Goal: Task Accomplishment & Management: Use online tool/utility

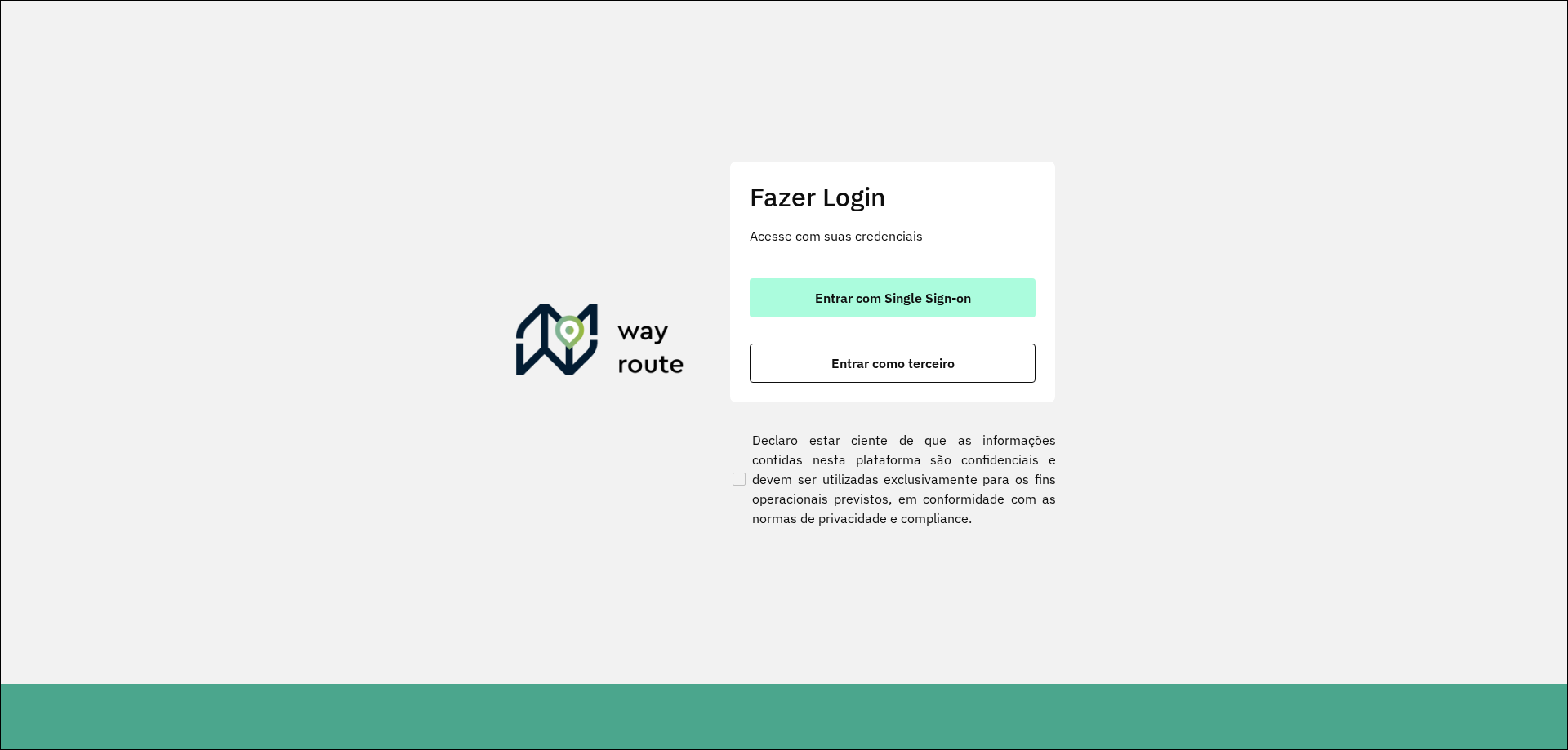
click at [864, 292] on span "Entrar com Single Sign-on" at bounding box center [893, 298] width 156 height 13
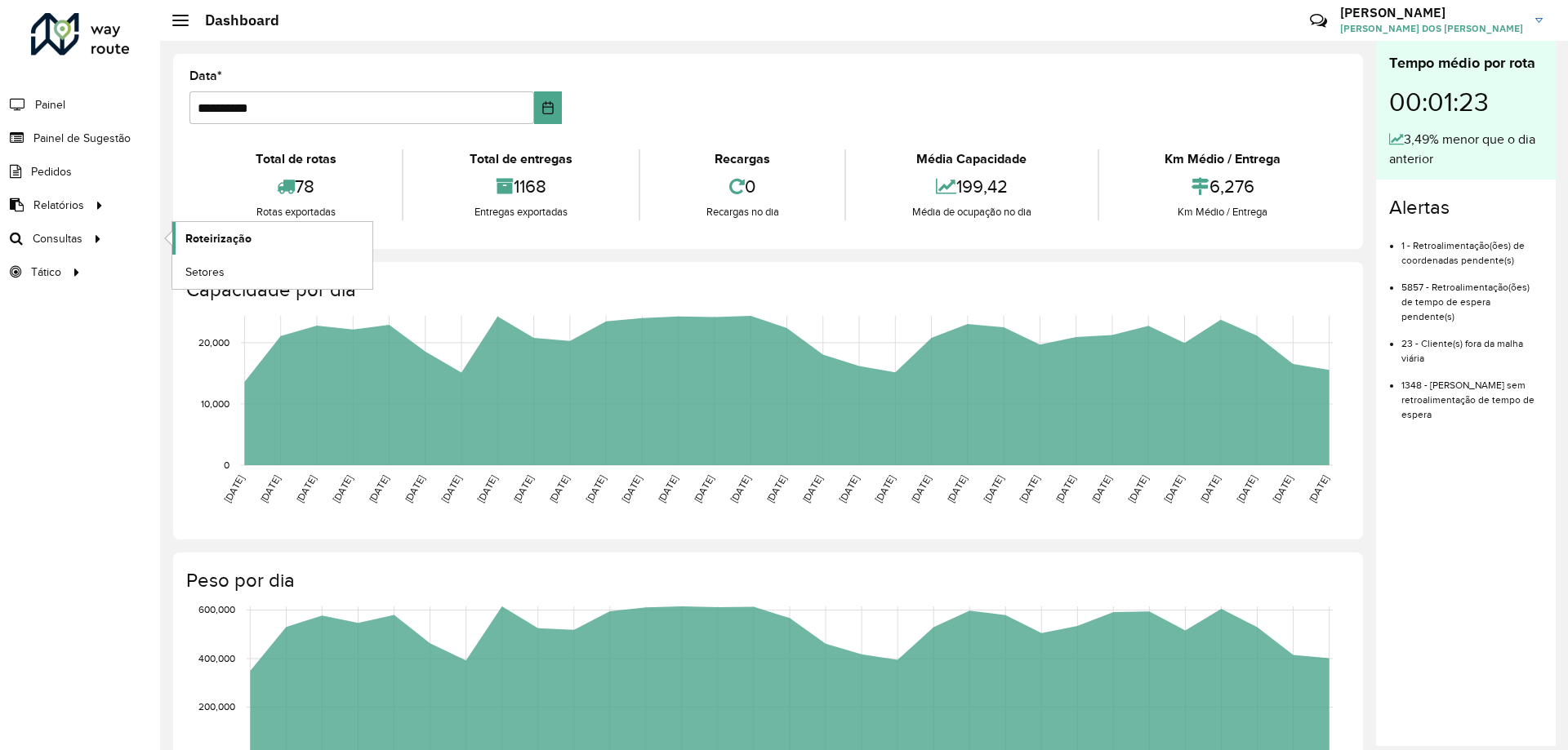
click at [208, 243] on span "Roteirização" at bounding box center [218, 239] width 66 height 17
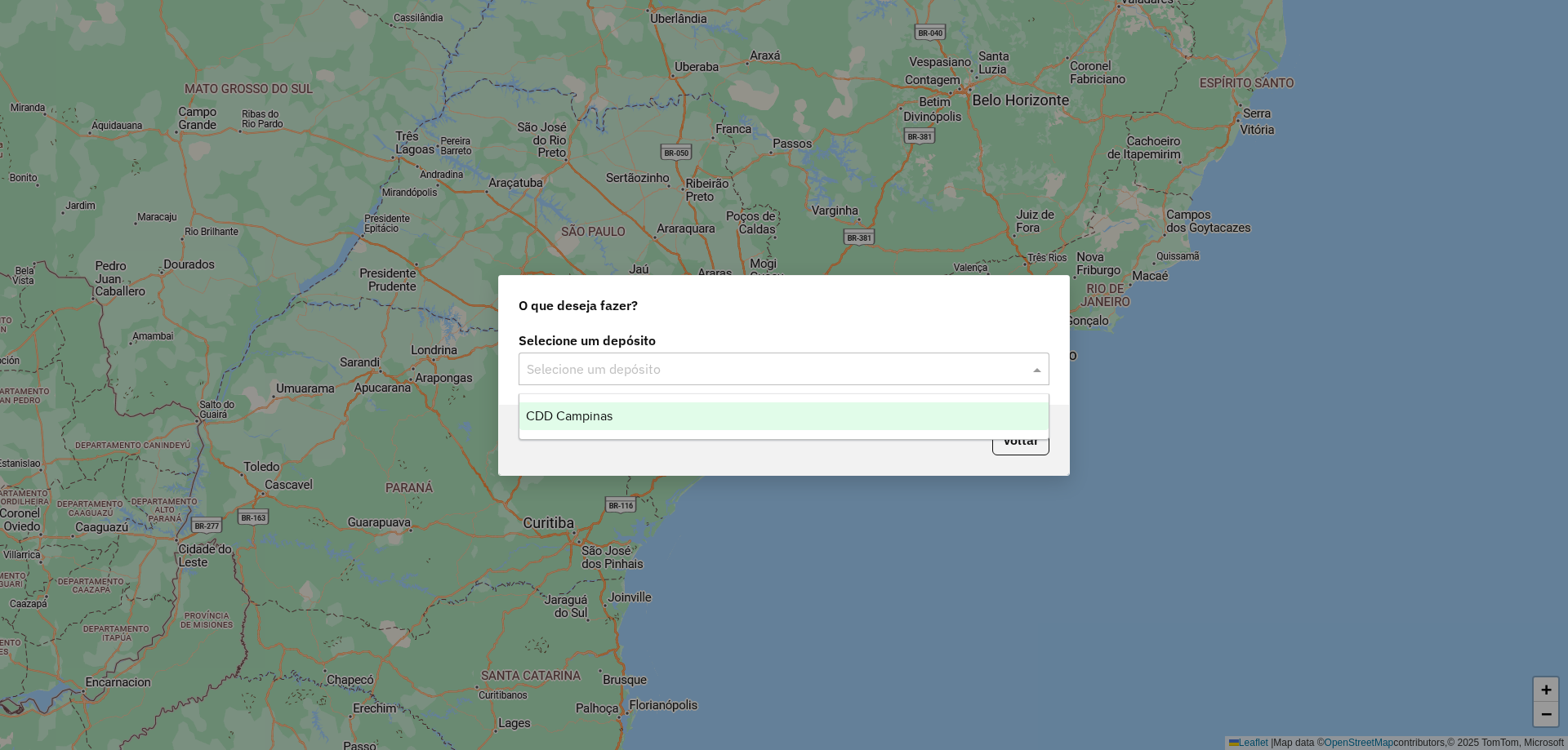
click at [787, 361] on input "text" at bounding box center [767, 369] width 482 height 20
click at [713, 410] on div "CDD Campinas" at bounding box center [784, 416] width 530 height 27
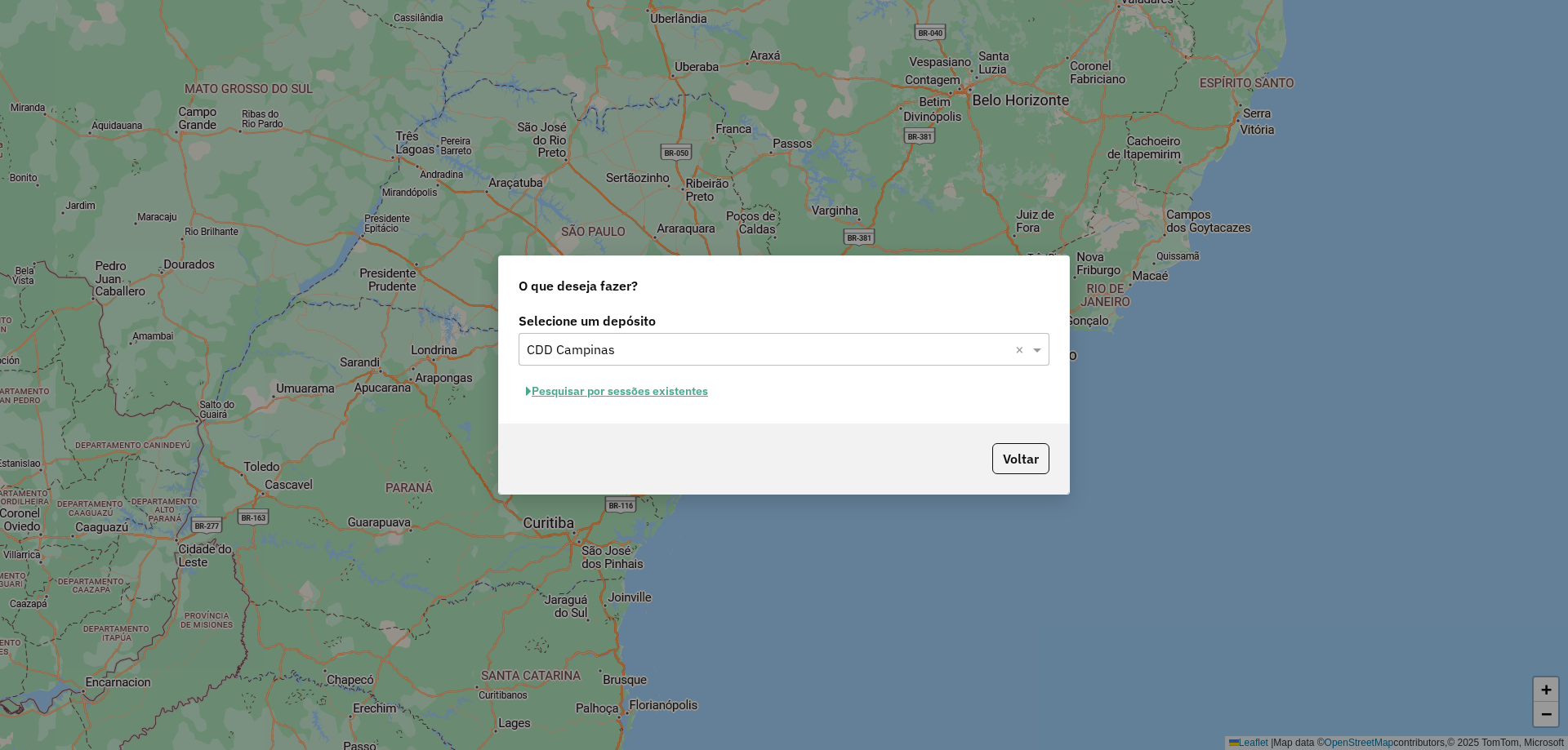
click at [683, 398] on button "Pesquisar por sessões existentes" at bounding box center [617, 392] width 197 height 26
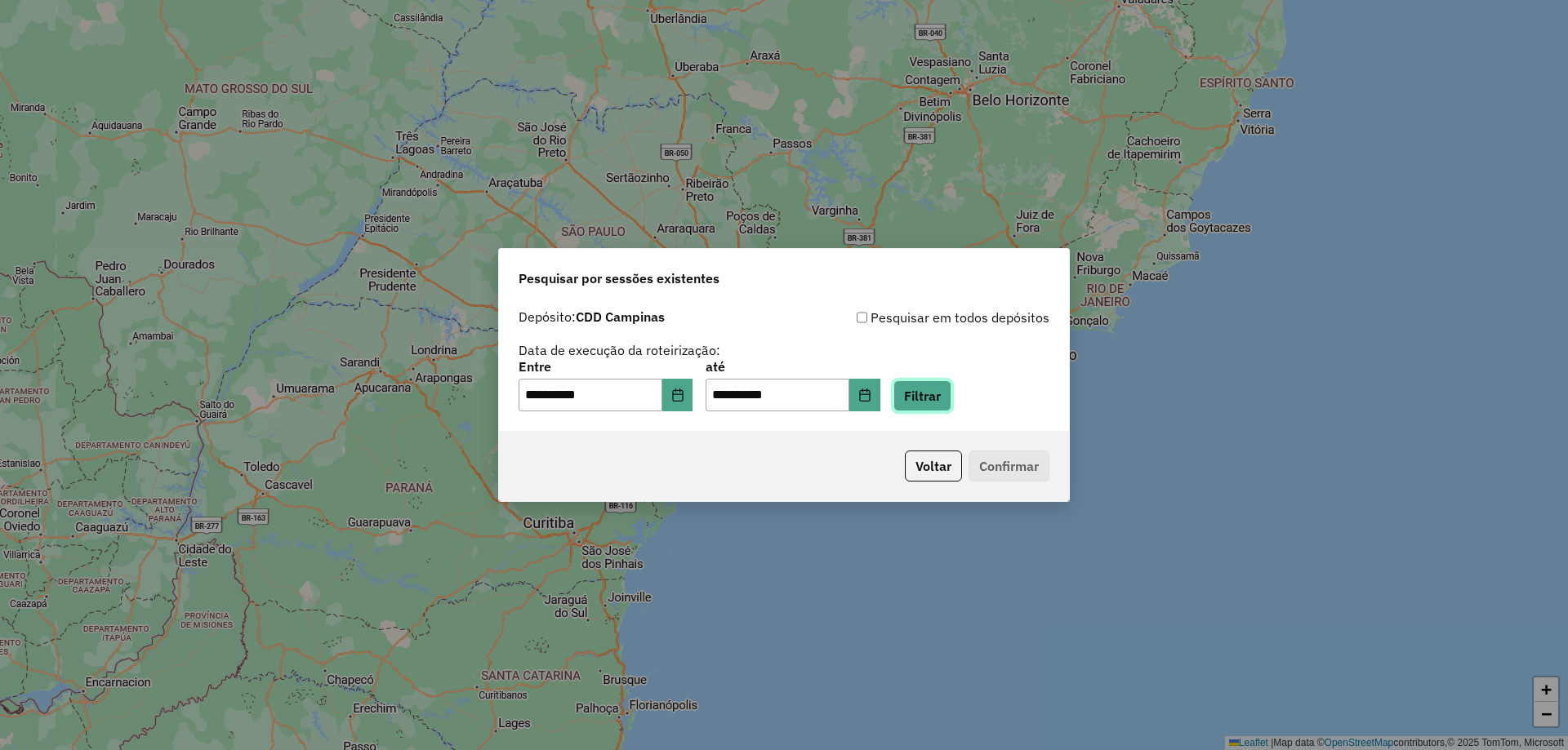
click at [951, 401] on button "Filtrar" at bounding box center [922, 396] width 58 height 31
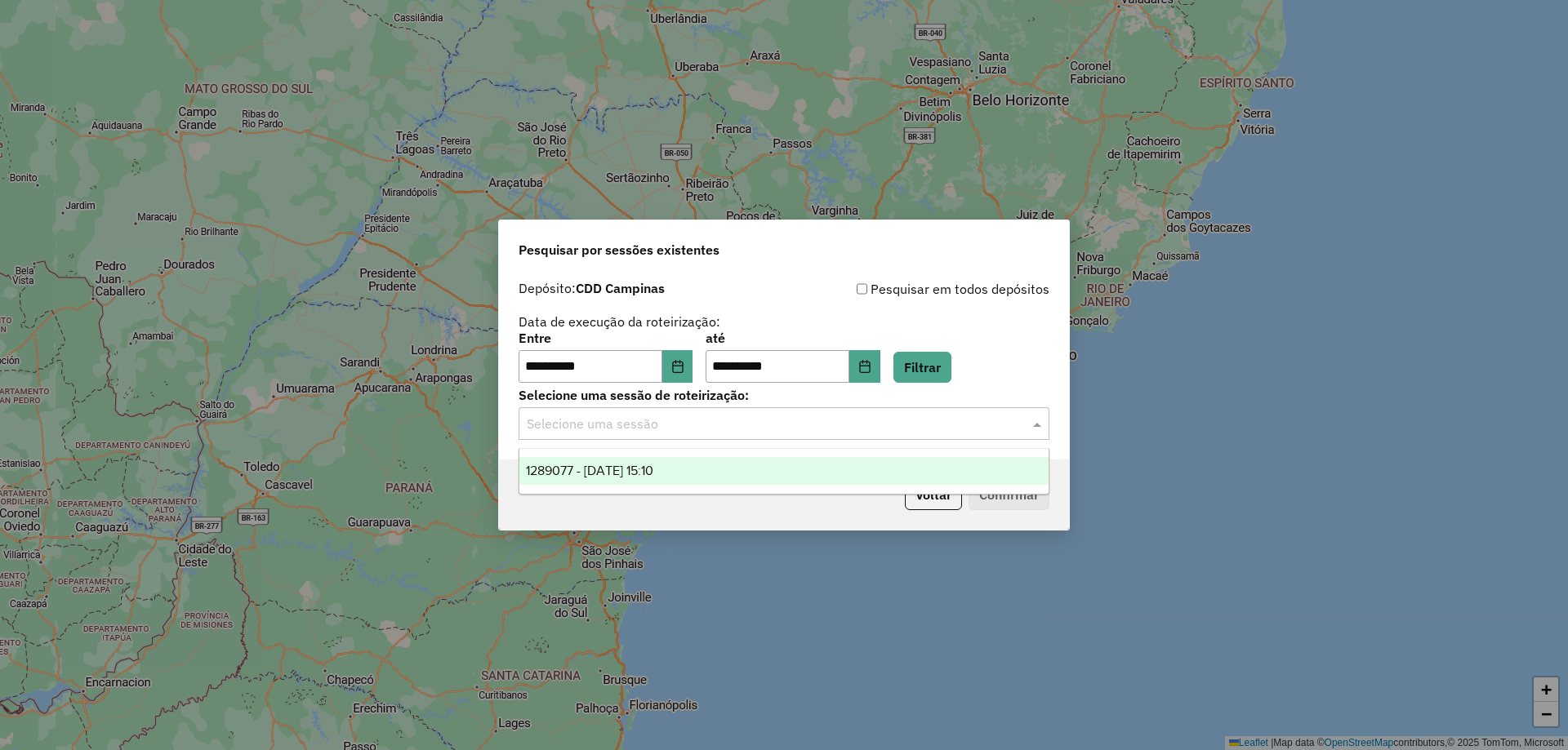
click at [885, 419] on input "text" at bounding box center [767, 424] width 482 height 20
click at [772, 467] on div "1289077 - 06/10/2025 15:10" at bounding box center [784, 471] width 530 height 27
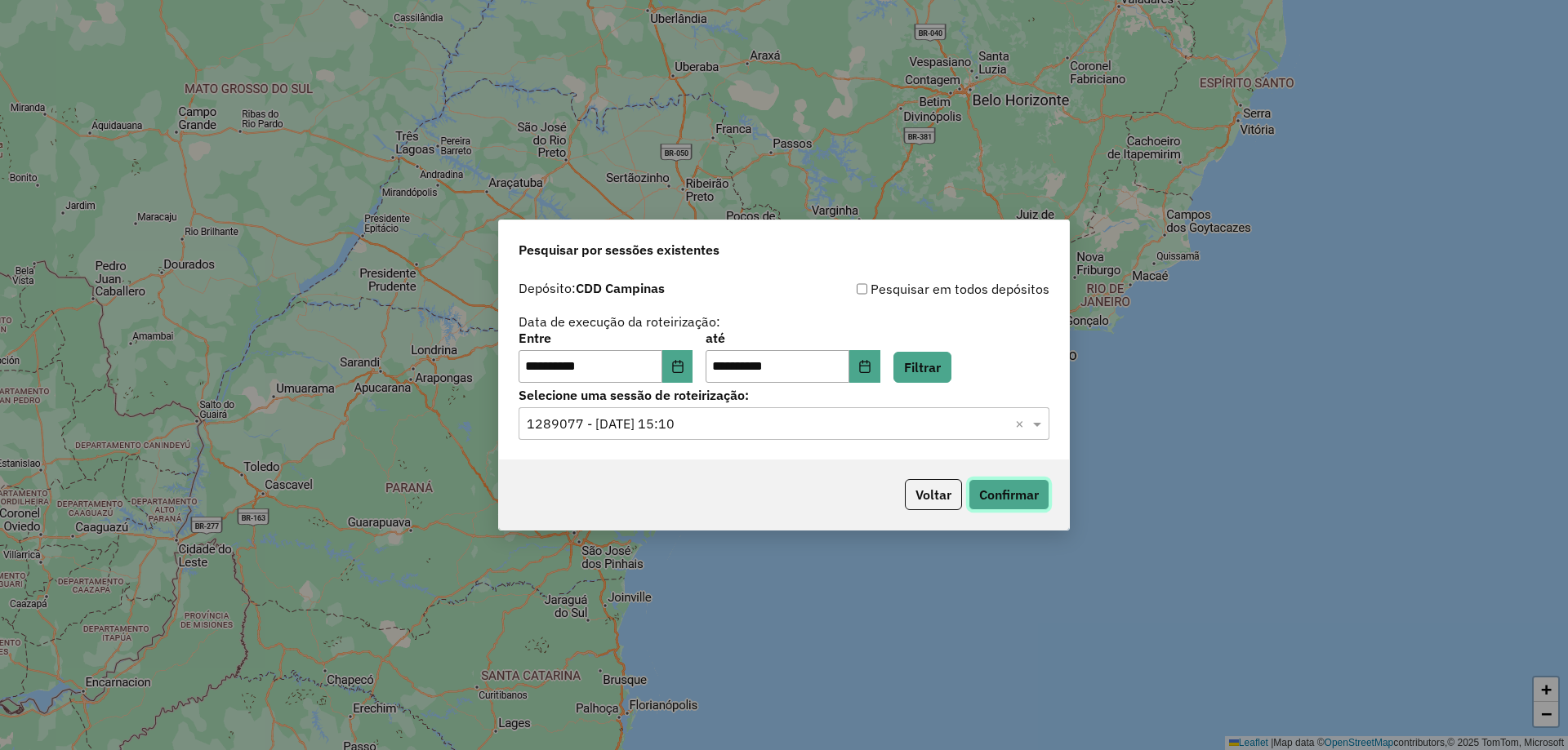
click at [1000, 507] on button "Confirmar" at bounding box center [1009, 494] width 81 height 31
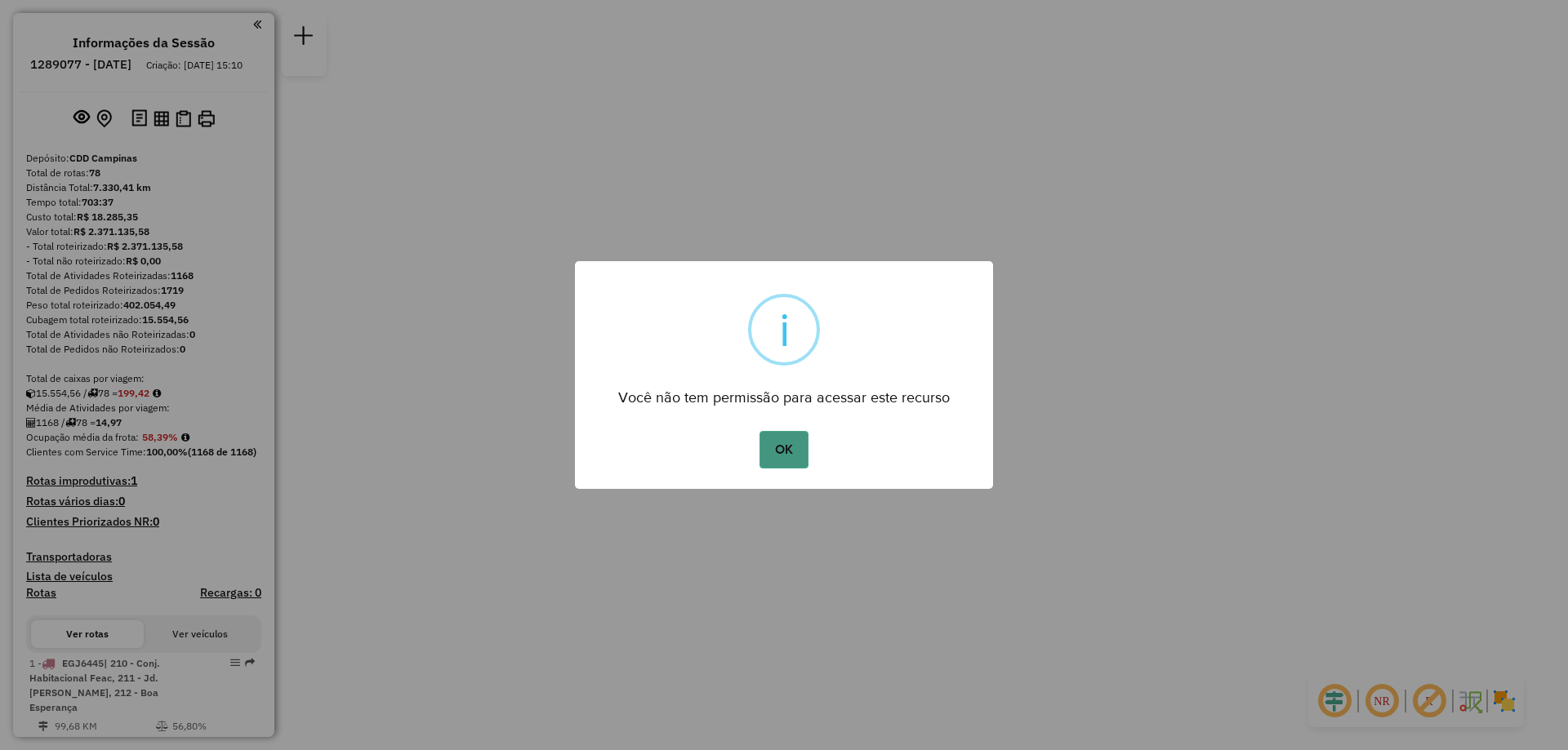
click at [784, 452] on button "OK" at bounding box center [784, 450] width 48 height 38
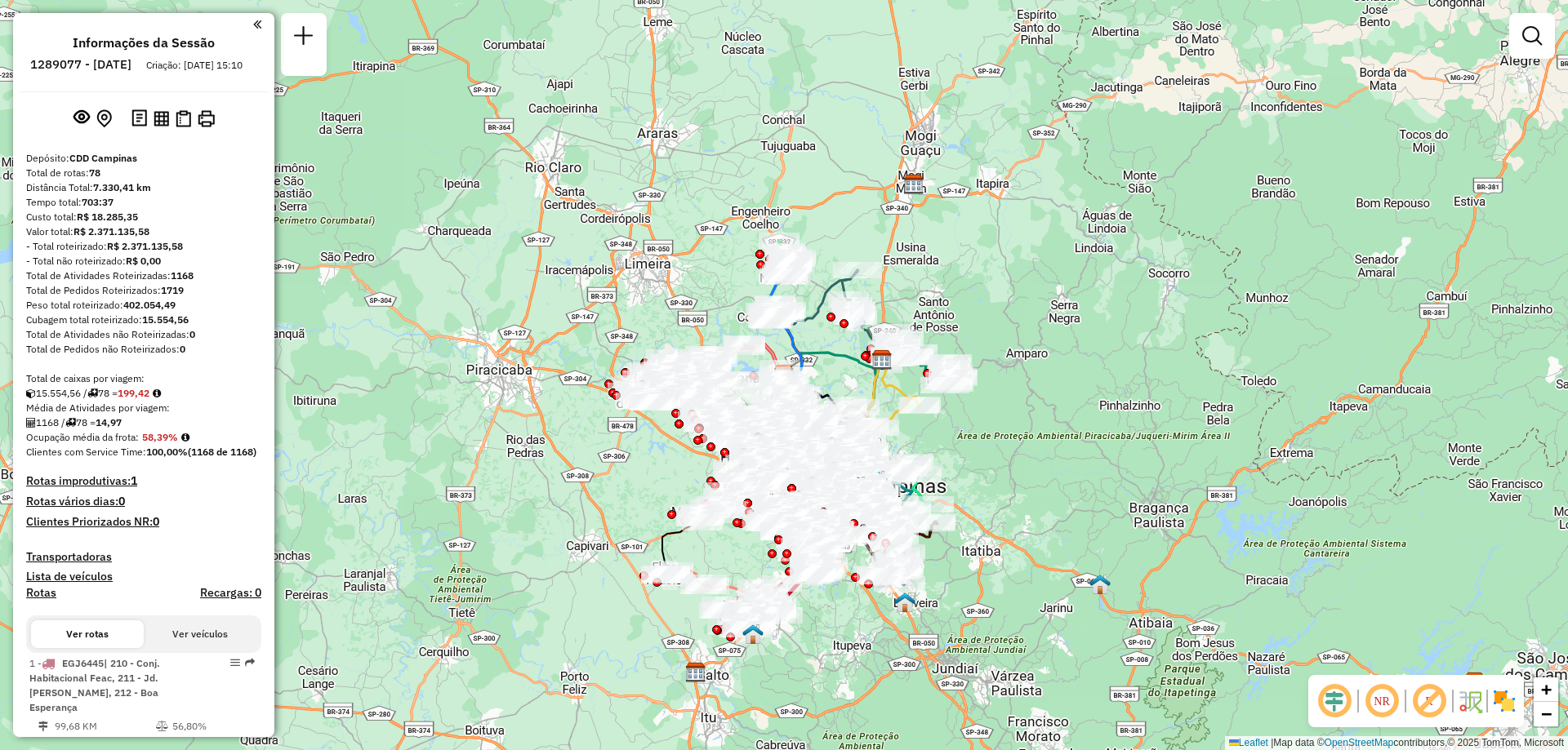
scroll to position [5329, 0]
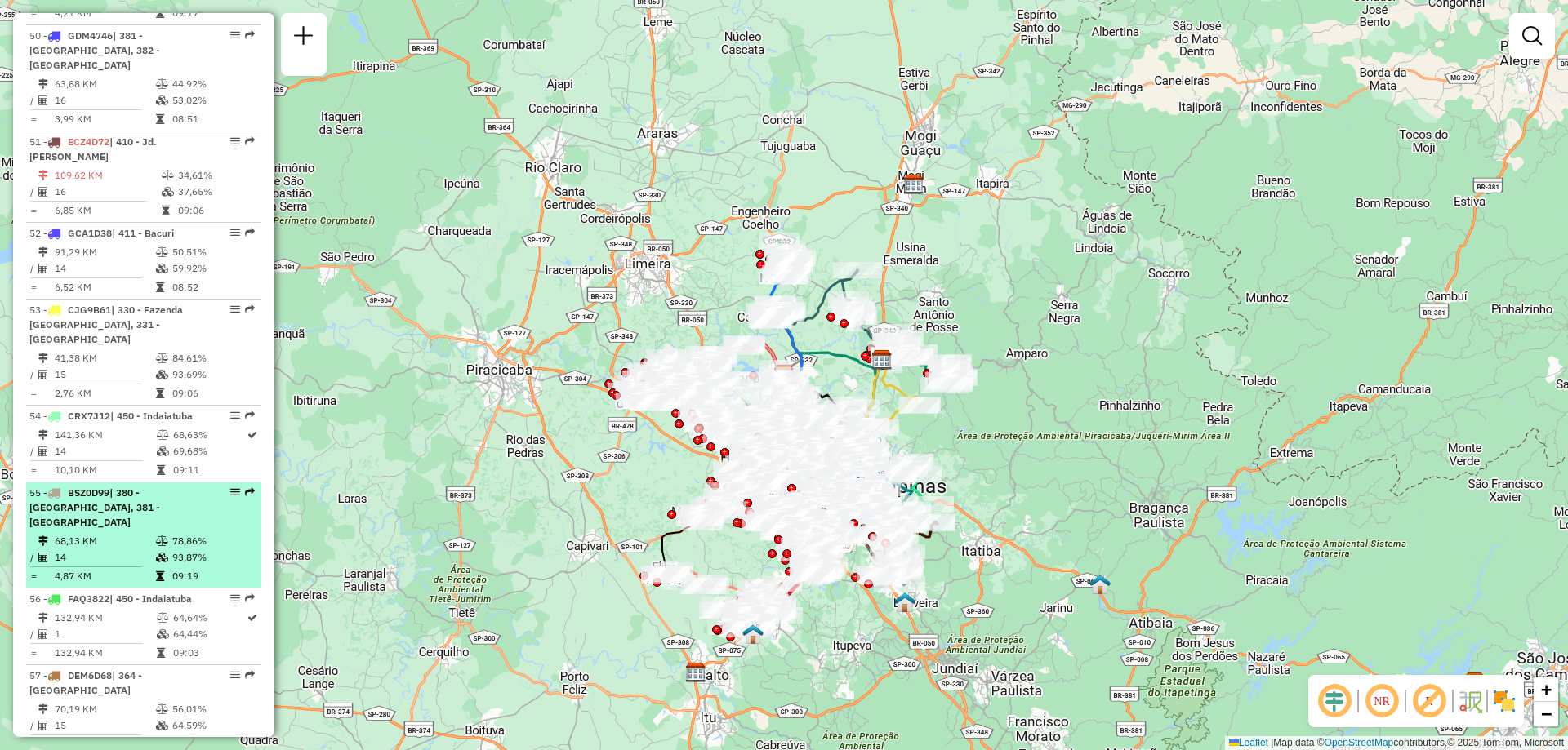
click at [230, 487] on em at bounding box center [234, 492] width 9 height 9
select select "**********"
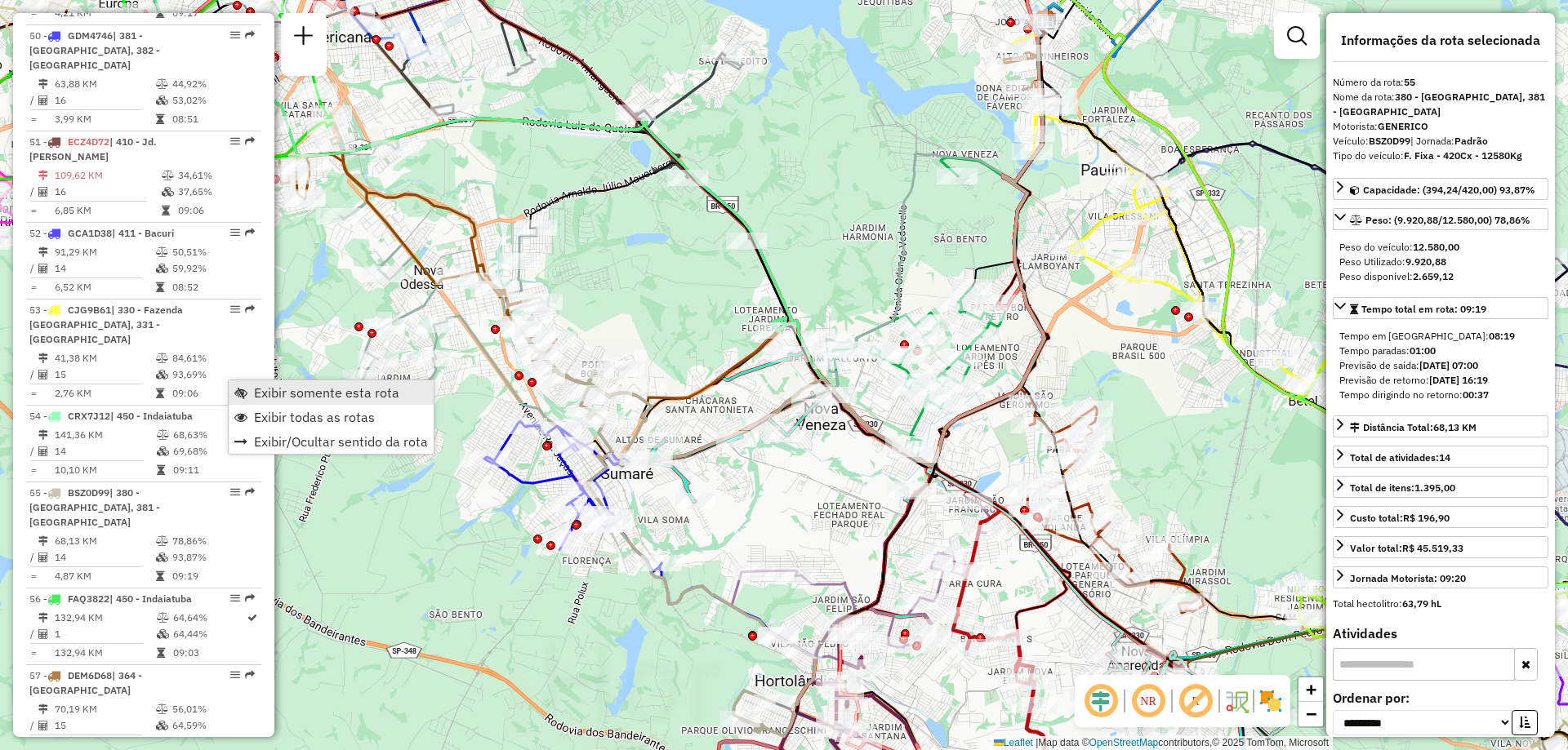
click at [271, 397] on span "Exibir somente esta rota" at bounding box center [327, 393] width 145 height 13
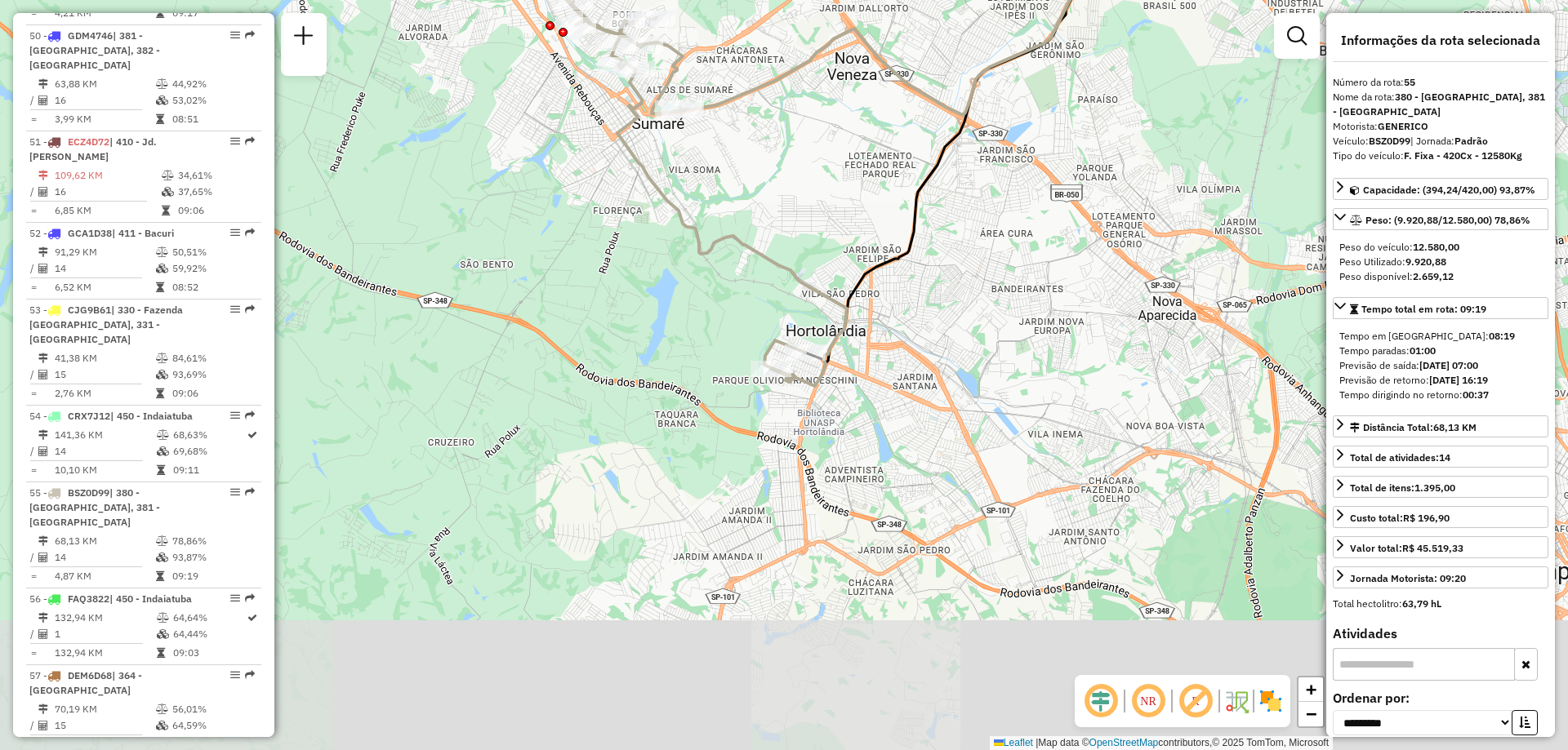
drag, startPoint x: 1129, startPoint y: 544, endPoint x: 1161, endPoint y: 193, distance: 352.5
click at [1161, 193] on div "Janela de atendimento Grade de atendimento Capacidade Transportadoras Veículos …" at bounding box center [784, 375] width 1568 height 750
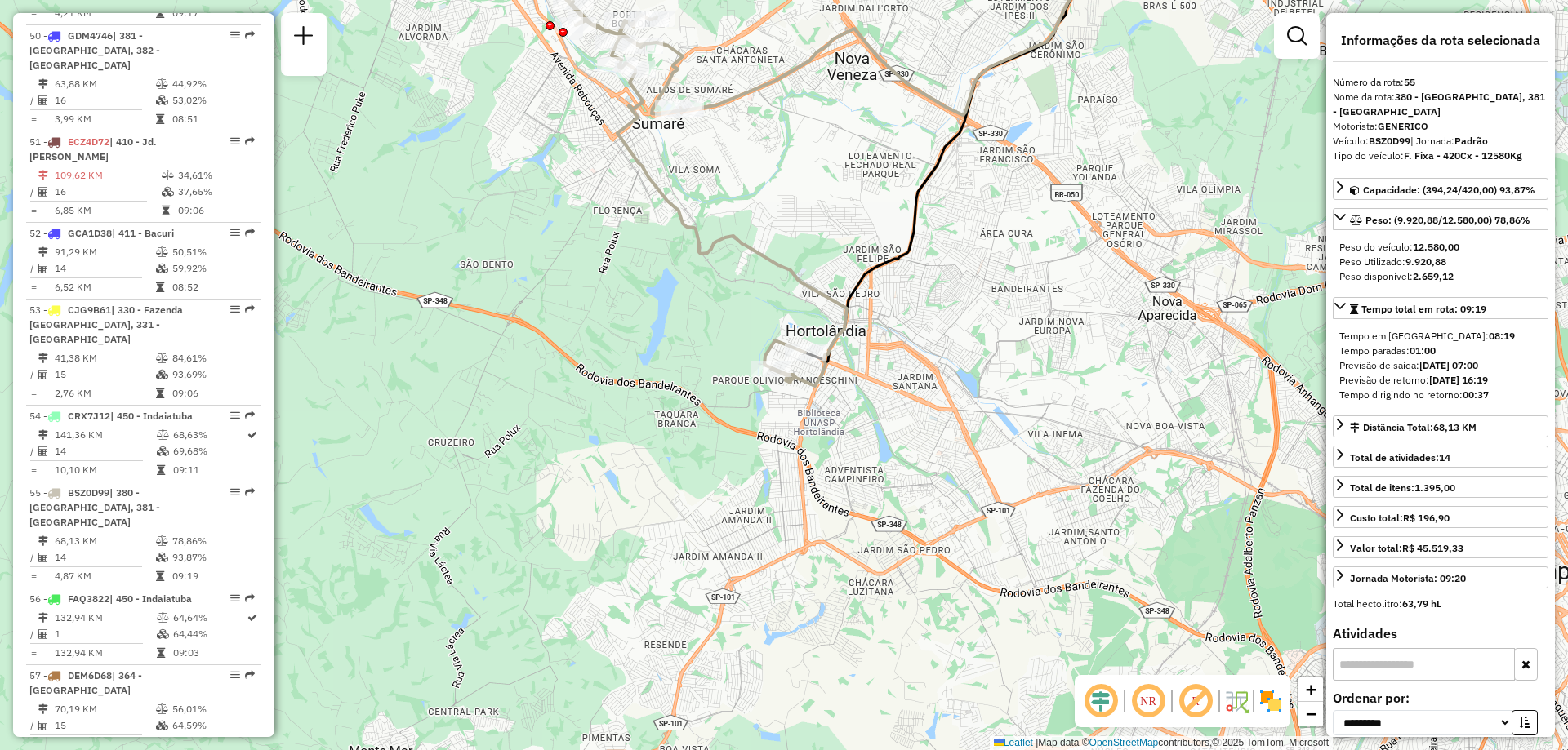
click at [1268, 707] on img at bounding box center [1270, 701] width 27 height 27
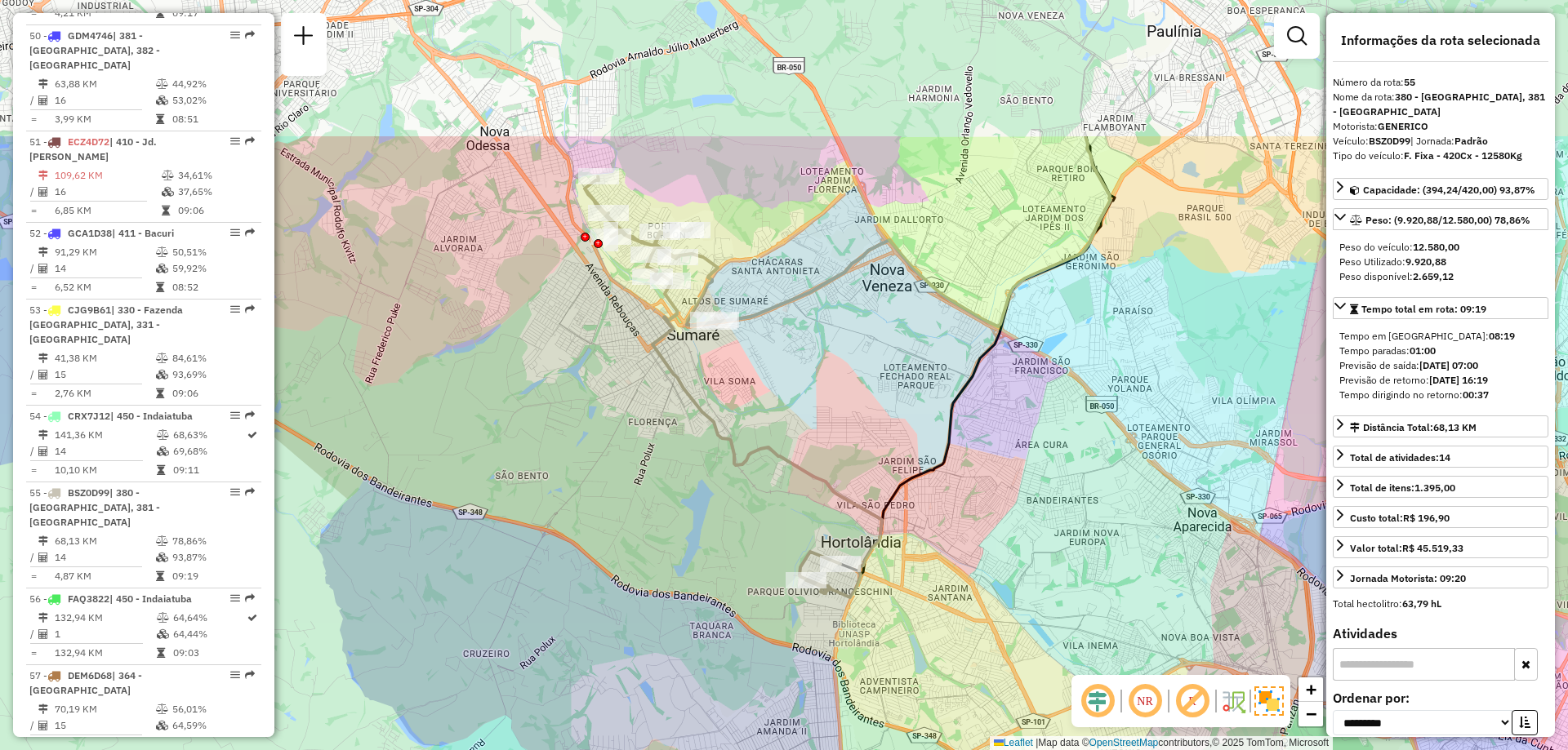
drag, startPoint x: 837, startPoint y: 209, endPoint x: 873, endPoint y: 421, distance: 215.0
click at [873, 421] on div "Janela de atendimento Grade de atendimento Capacidade Transportadoras Veículos …" at bounding box center [784, 375] width 1568 height 750
